Goal: Task Accomplishment & Management: Manage account settings

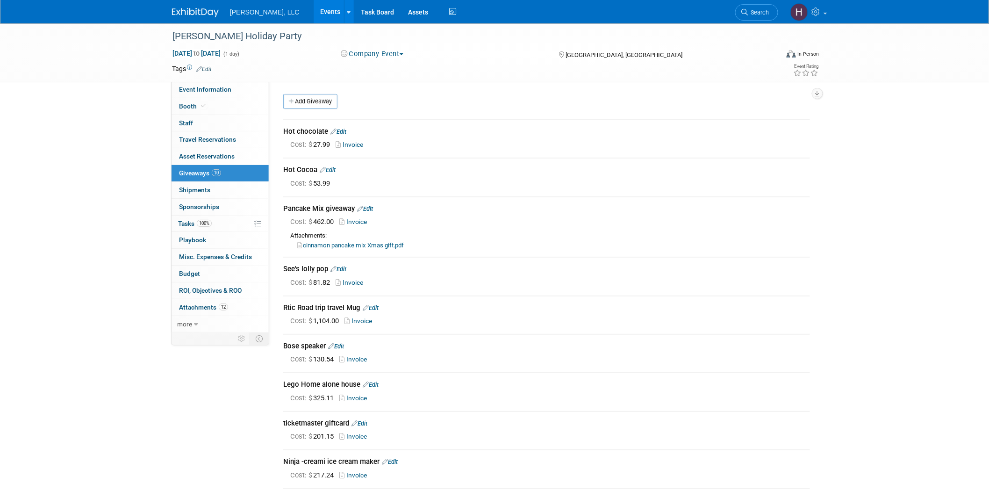
click at [314, 10] on link "Events" at bounding box center [331, 11] width 34 height 23
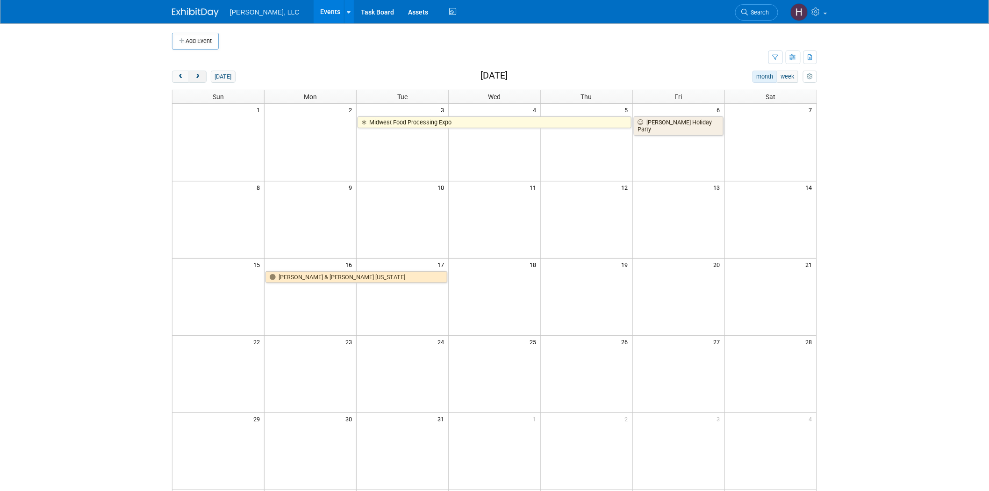
click at [199, 77] on span "next" at bounding box center [197, 77] width 7 height 6
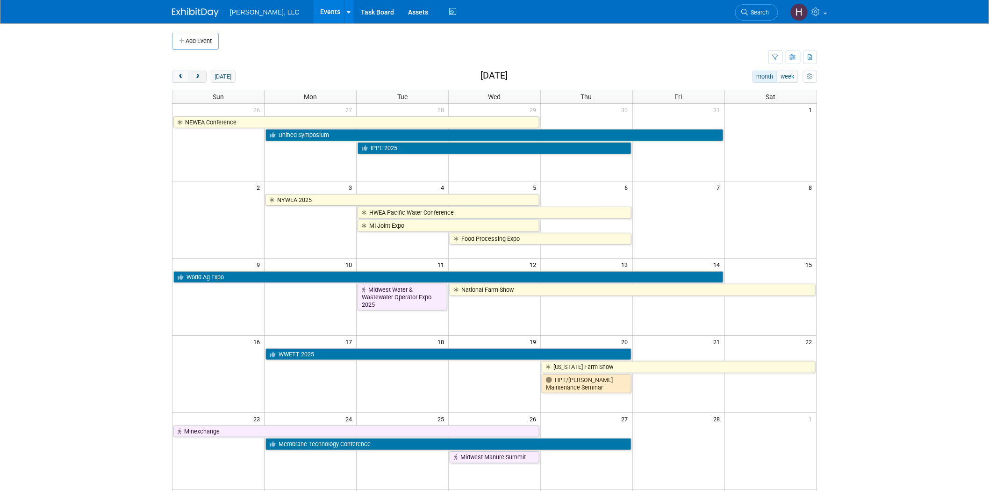
click at [199, 77] on span "next" at bounding box center [197, 77] width 7 height 6
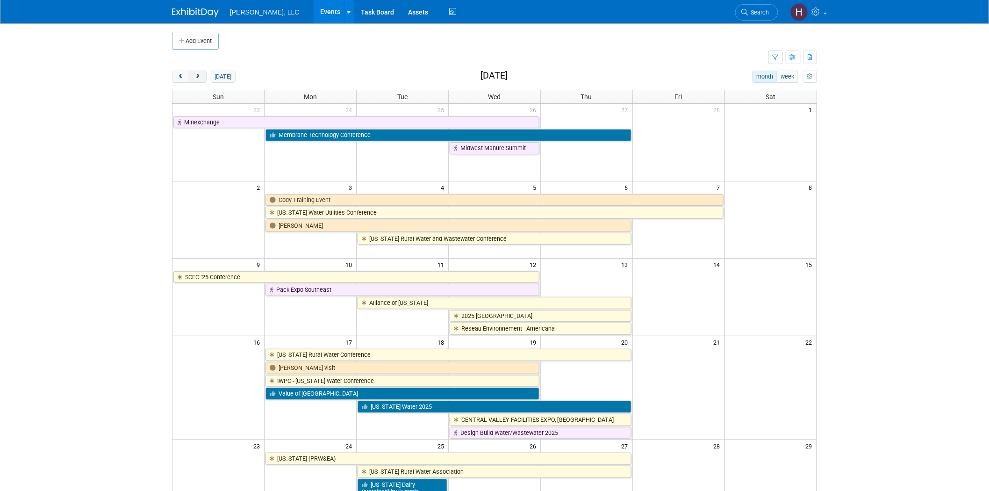
click at [199, 77] on span "next" at bounding box center [197, 77] width 7 height 6
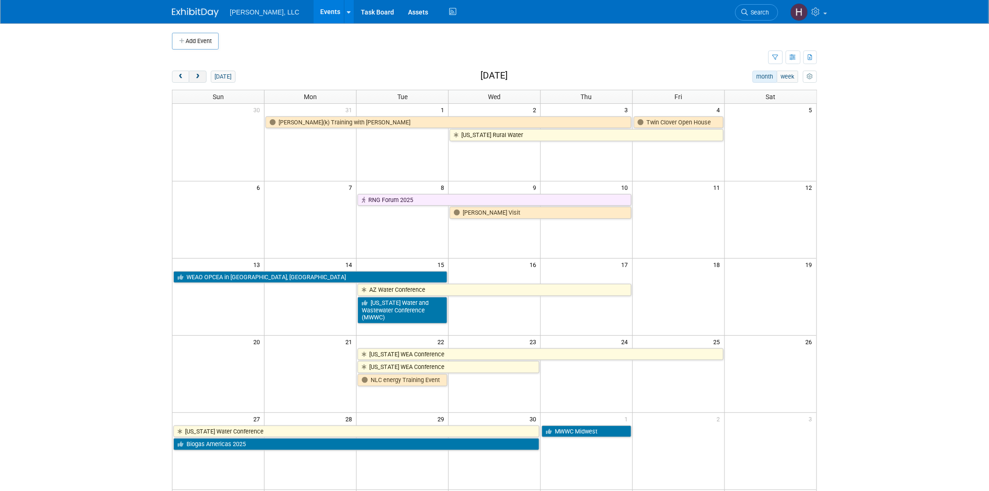
click at [199, 77] on span "next" at bounding box center [197, 77] width 7 height 6
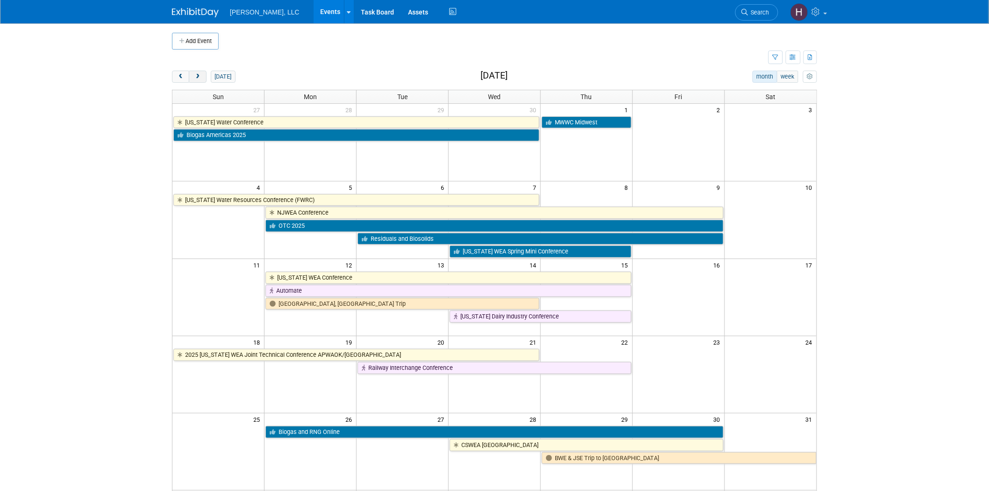
click at [199, 77] on span "next" at bounding box center [197, 77] width 7 height 6
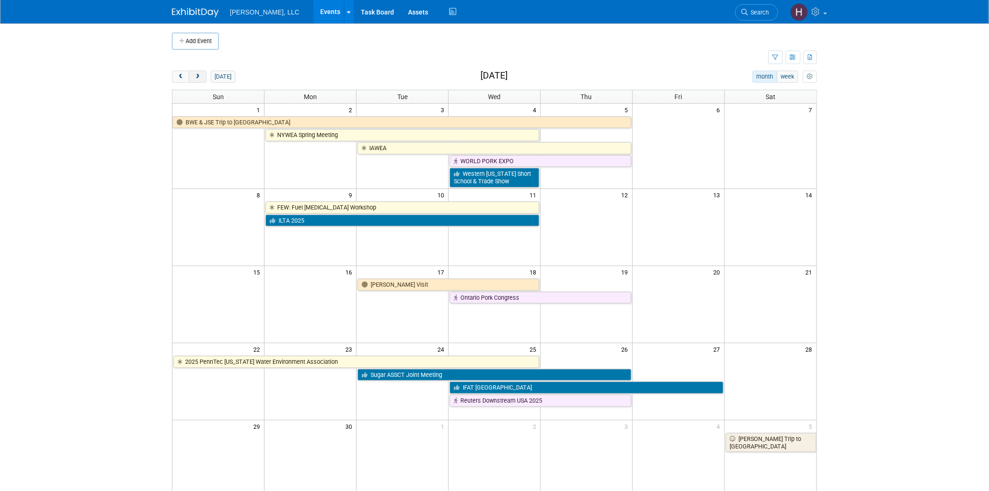
click at [199, 77] on span "next" at bounding box center [197, 77] width 7 height 6
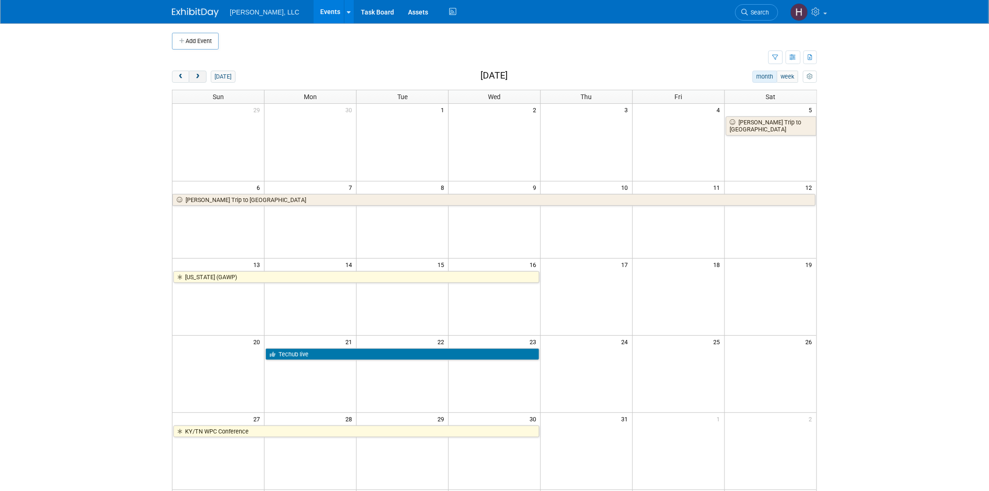
click at [199, 77] on span "next" at bounding box center [197, 77] width 7 height 6
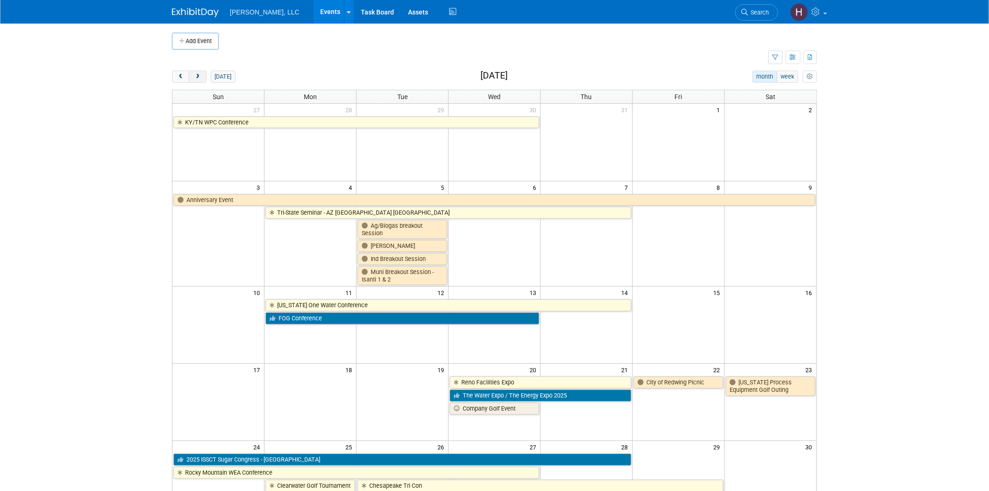
click at [199, 77] on span "next" at bounding box center [197, 77] width 7 height 6
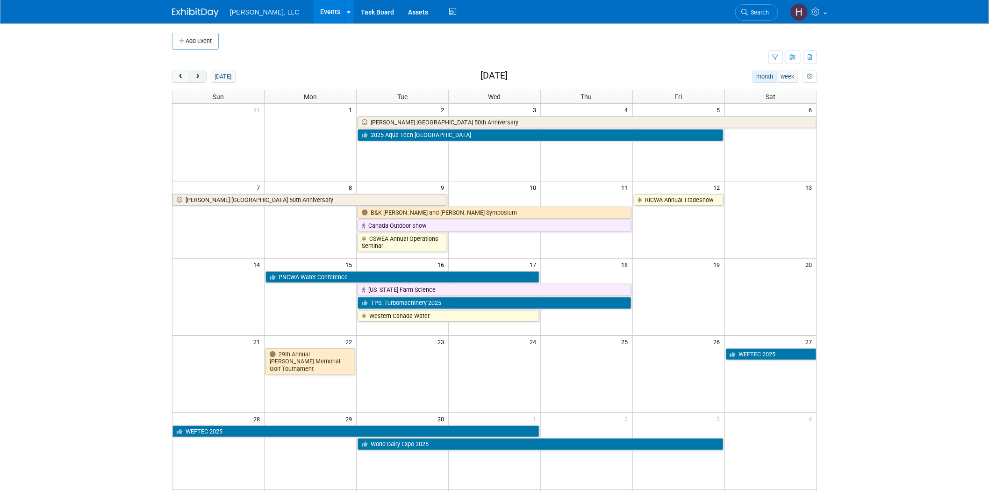
click at [199, 74] on span "next" at bounding box center [197, 77] width 7 height 6
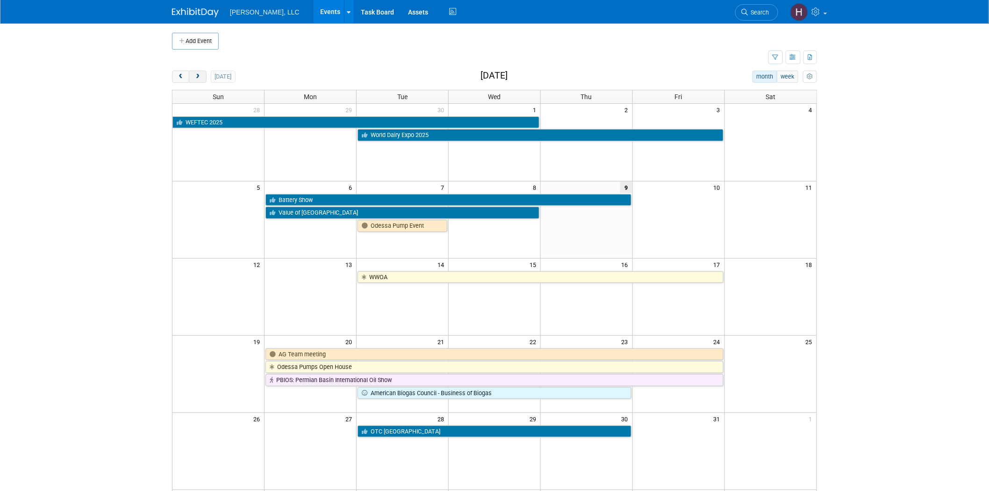
click at [198, 76] on span "next" at bounding box center [197, 77] width 7 height 6
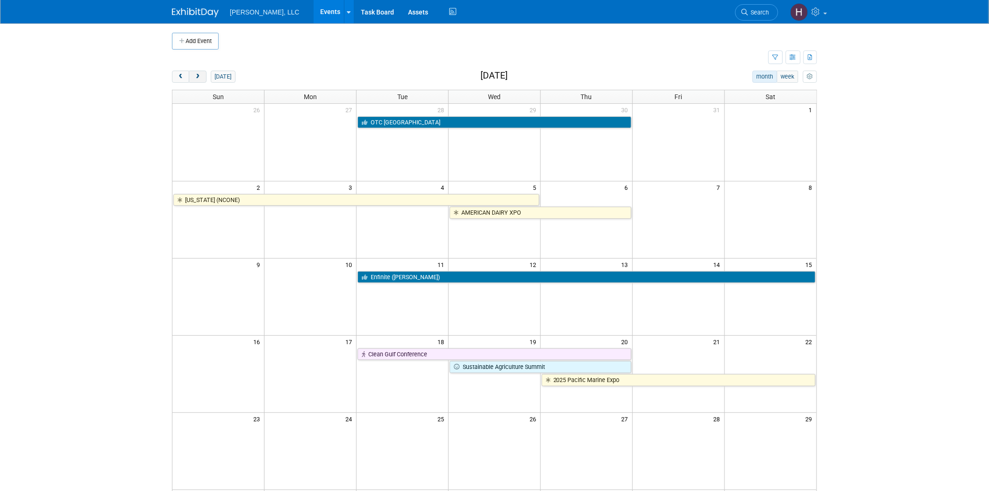
click at [198, 76] on span "next" at bounding box center [197, 77] width 7 height 6
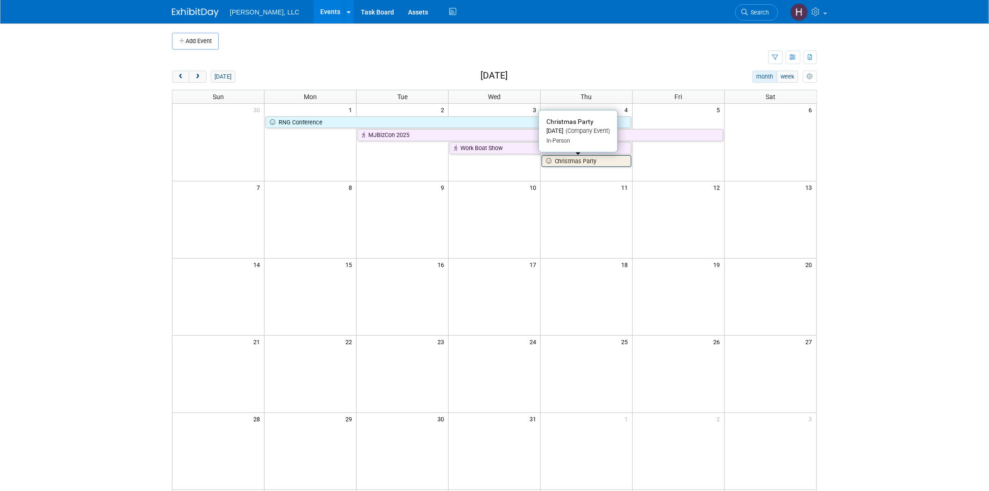
click at [571, 165] on link "Christmas Party" at bounding box center [587, 161] width 90 height 12
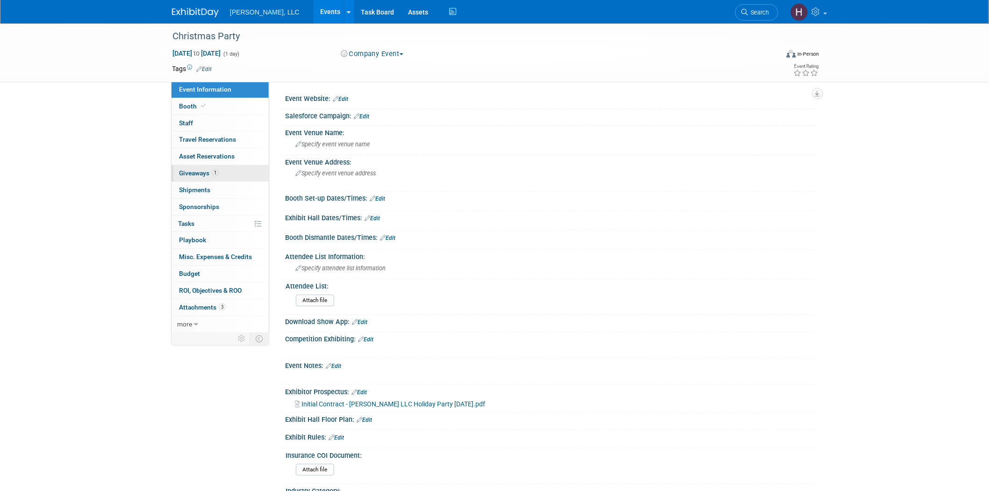
click at [225, 172] on link "1 Giveaways 1" at bounding box center [220, 173] width 97 height 16
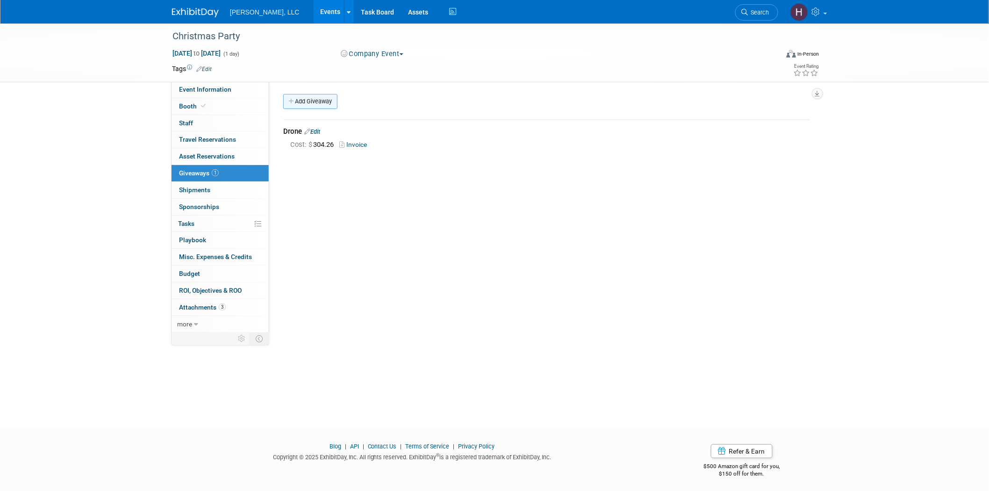
click at [307, 97] on link "Add Giveaway" at bounding box center [310, 101] width 54 height 15
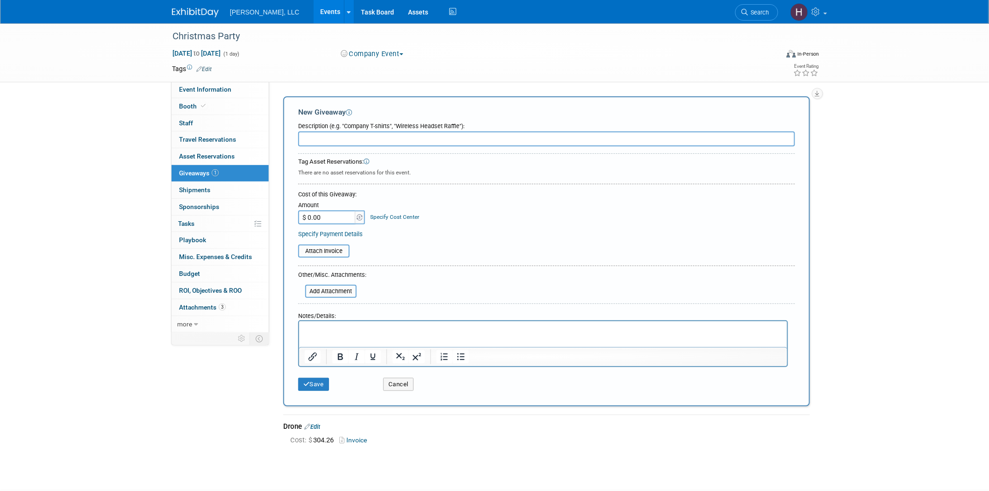
click at [332, 139] on input "text" at bounding box center [546, 138] width 497 height 15
type input "cookies and nuts"
click at [326, 214] on input "$ 0.00" at bounding box center [327, 217] width 58 height 14
paste input "959.79"
type input "$ 959.79"
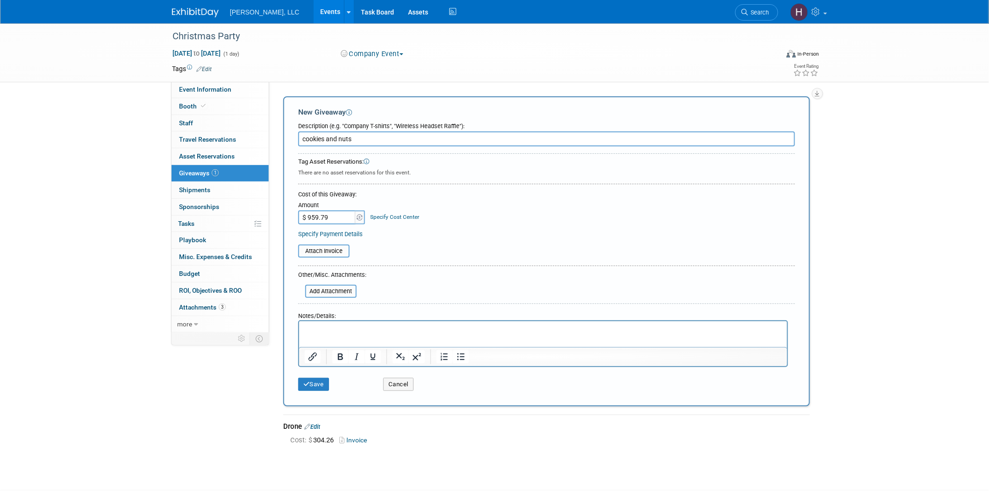
click at [347, 325] on p "Rich Text Area. Press ALT-0 for help." at bounding box center [542, 328] width 477 height 9
click at [314, 339] on p "Dman nuts" at bounding box center [542, 338] width 477 height 9
drag, startPoint x: 345, startPoint y: 337, endPoint x: 262, endPoint y: 338, distance: 83.2
click at [299, 338] on html "costco Damn nuts" at bounding box center [543, 332] width 488 height 22
click at [469, 339] on p "Damn Man Bar Cart Snacks, Variety, 24 oz. total" at bounding box center [542, 338] width 477 height 9
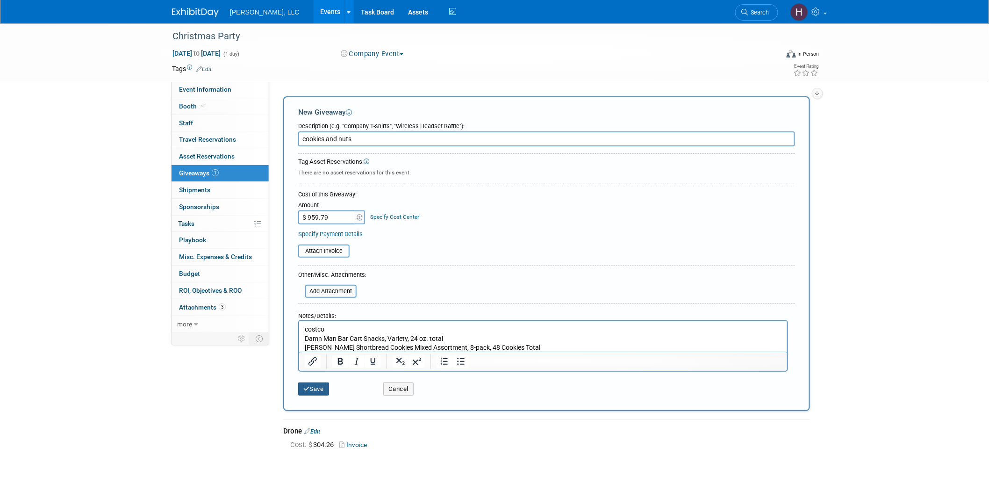
click at [316, 385] on button "Save" at bounding box center [313, 388] width 31 height 13
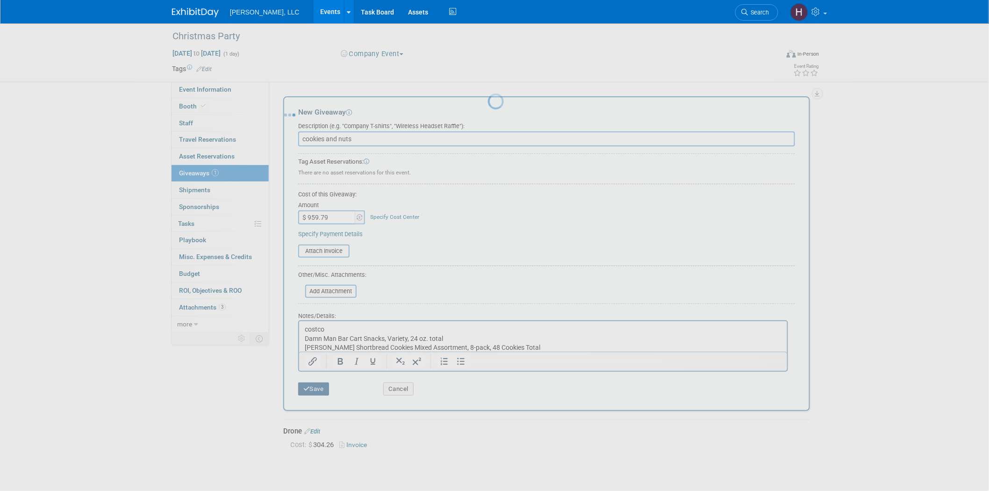
scroll to position [2, 0]
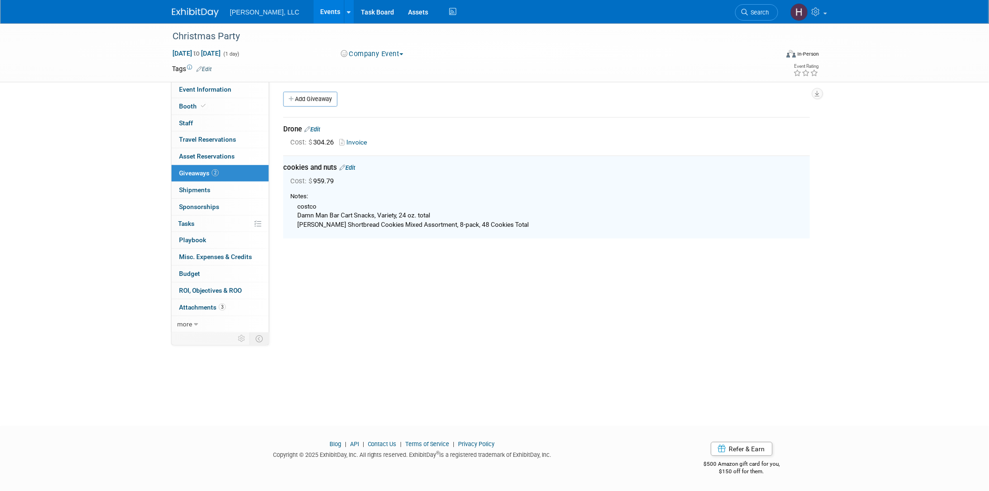
click at [772, 325] on div "Event Website: Edit Salesforce Campaign: Edit Event Venue Name: Specify event v…" at bounding box center [543, 205] width 548 height 252
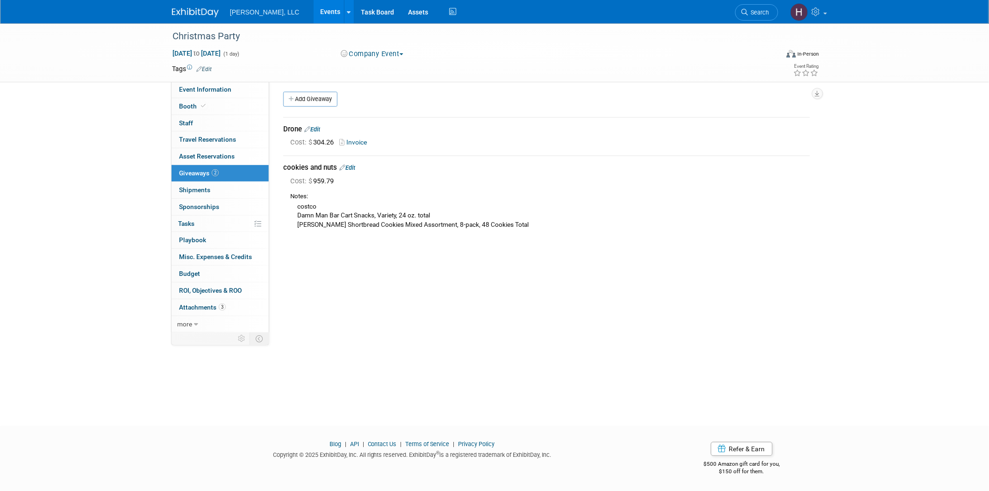
click at [353, 167] on link "Edit" at bounding box center [347, 167] width 16 height 7
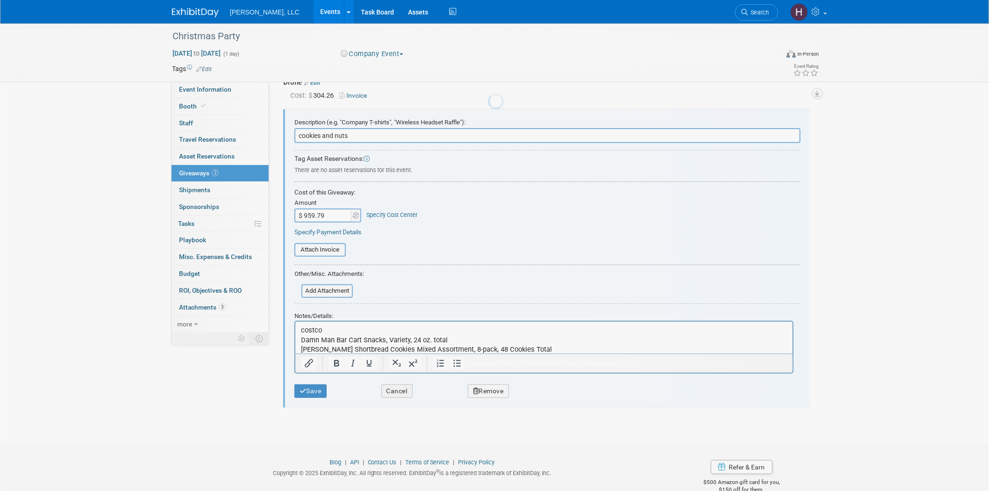
scroll to position [52, 0]
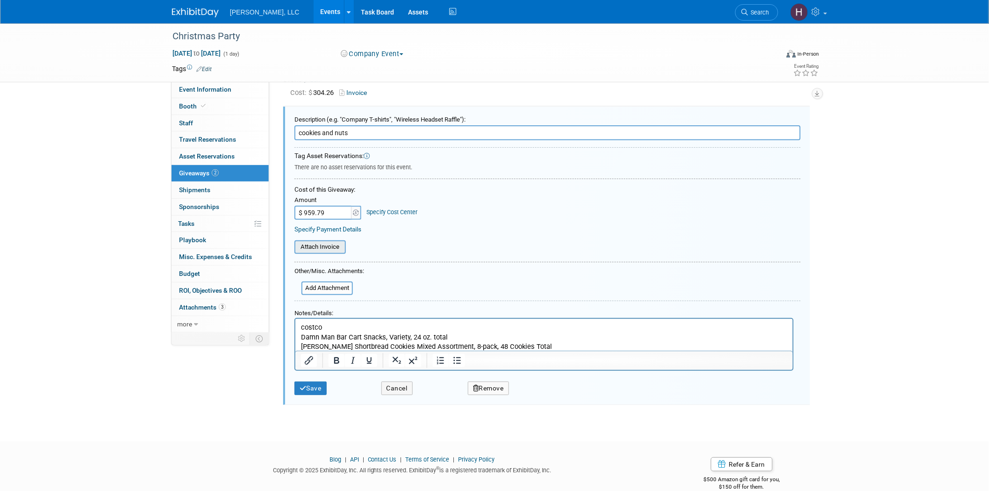
click at [319, 241] on input "file" at bounding box center [289, 247] width 111 height 12
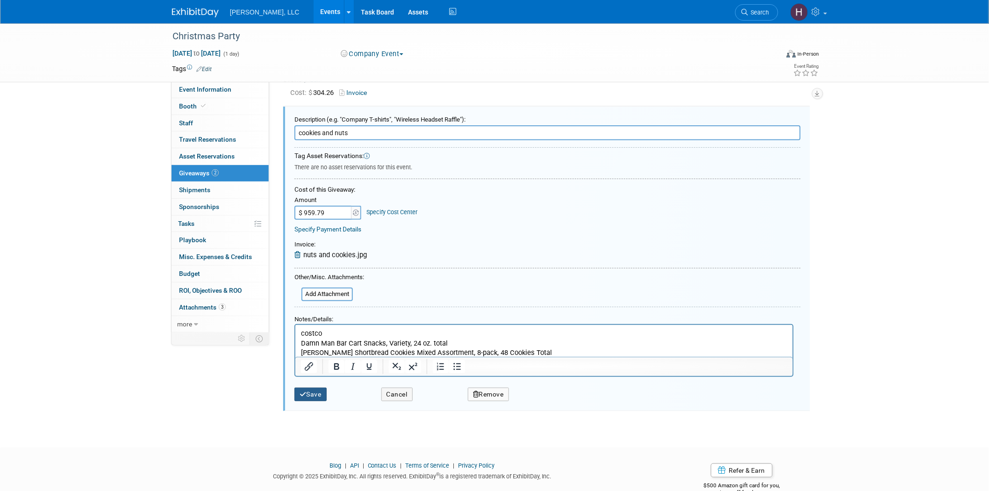
click at [304, 391] on icon "submit" at bounding box center [303, 394] width 7 height 7
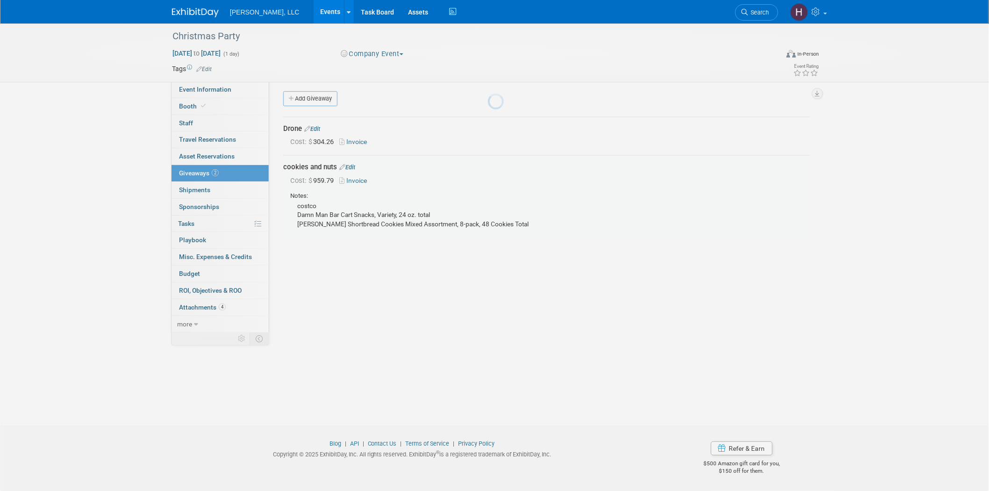
scroll to position [2, 0]
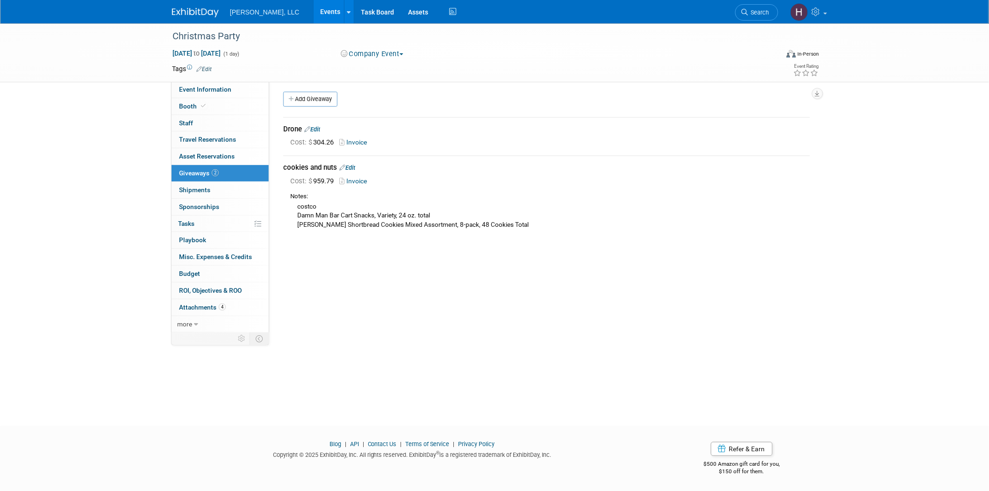
click at [314, 7] on link "Events" at bounding box center [331, 11] width 34 height 23
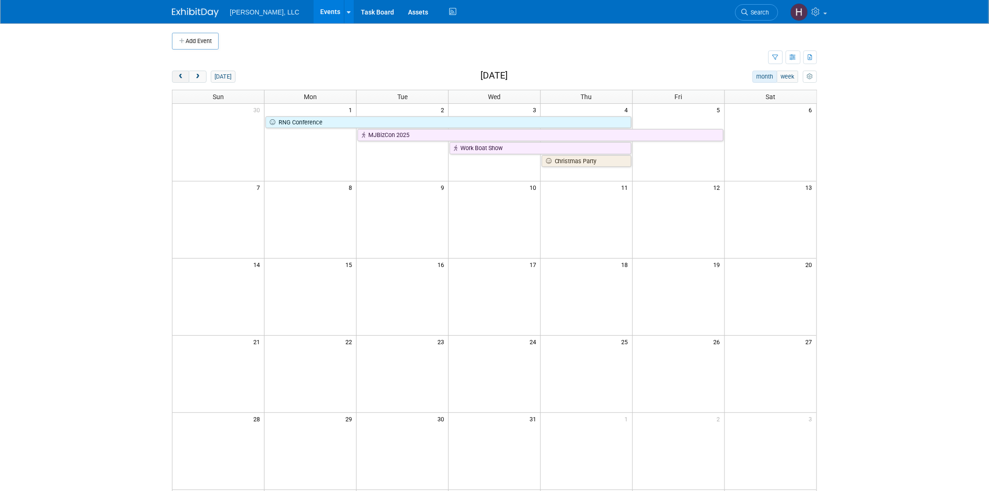
click at [183, 75] on span "prev" at bounding box center [180, 77] width 7 height 6
click at [182, 75] on span "prev" at bounding box center [180, 77] width 7 height 6
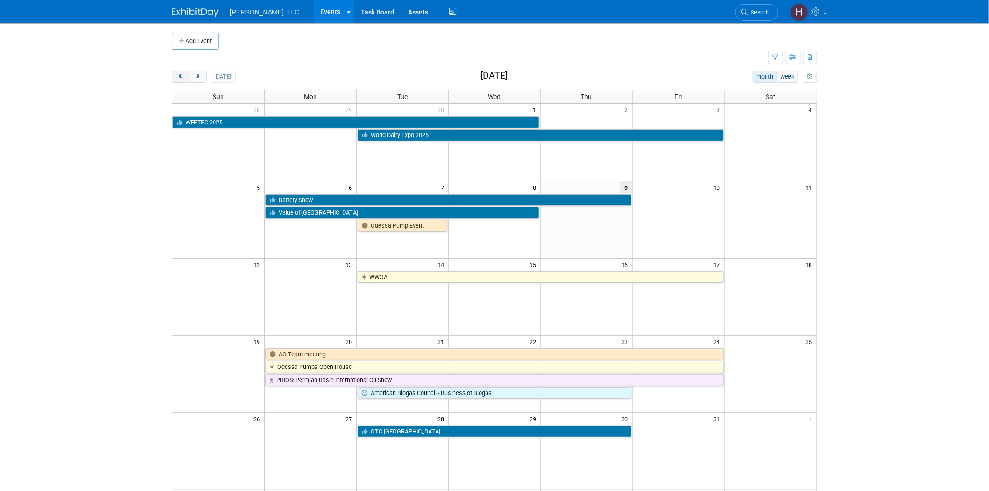
click at [182, 75] on span "prev" at bounding box center [180, 77] width 7 height 6
